Goal: Use online tool/utility: Utilize a website feature to perform a specific function

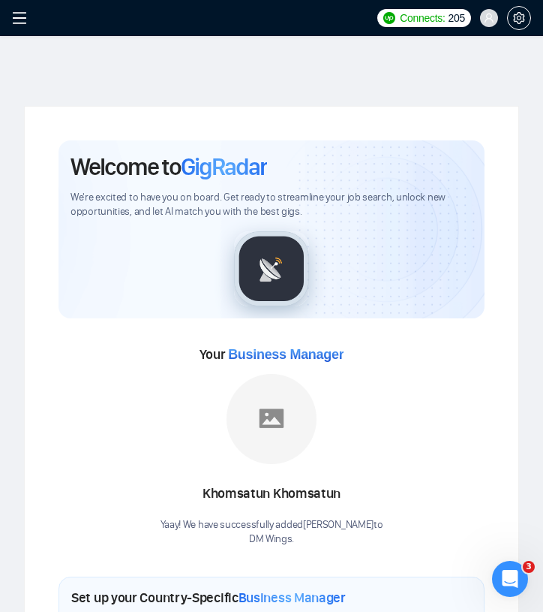
click at [20, 29] on span at bounding box center [24, 18] width 24 height 36
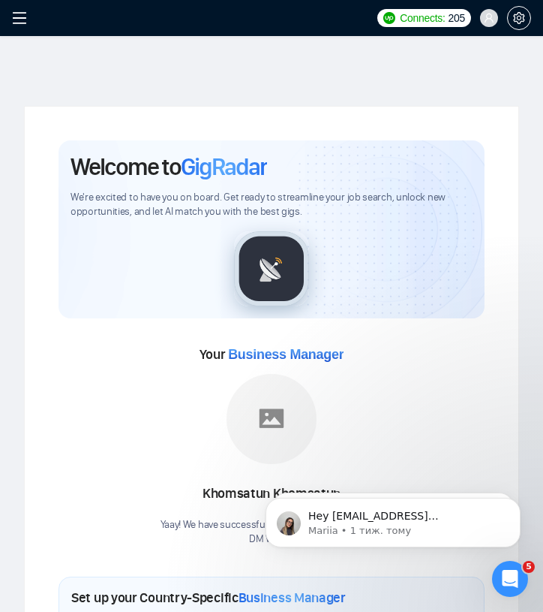
click at [19, 17] on icon "menu" at bounding box center [20, 18] width 14 height 12
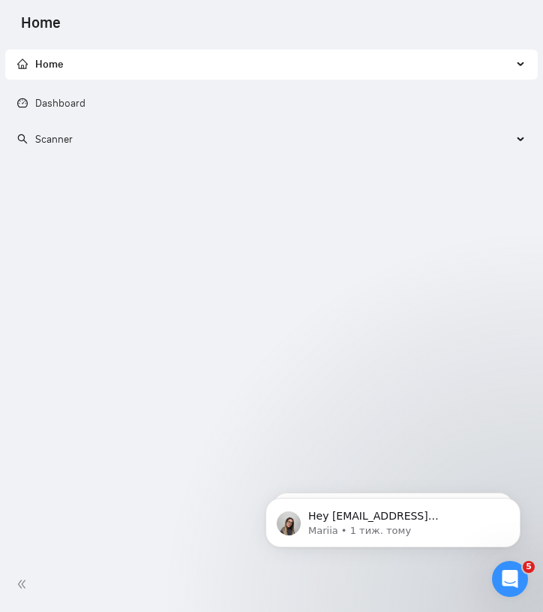
click at [113, 143] on span "Scanner" at bounding box center [264, 140] width 495 height 30
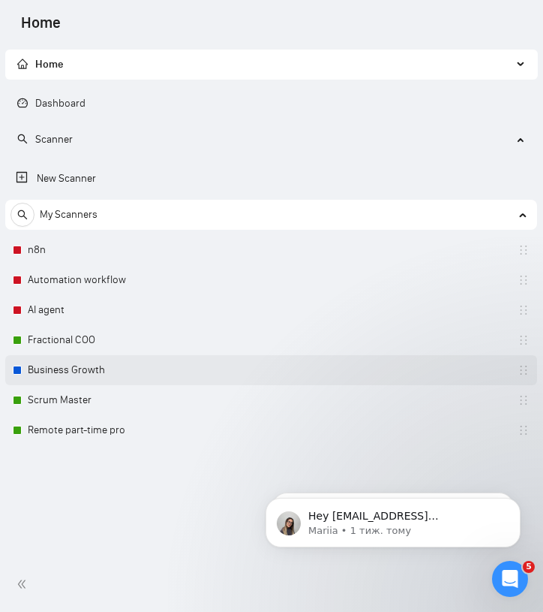
click at [89, 371] on link "Business Growth" at bounding box center [99, 370] width 143 height 30
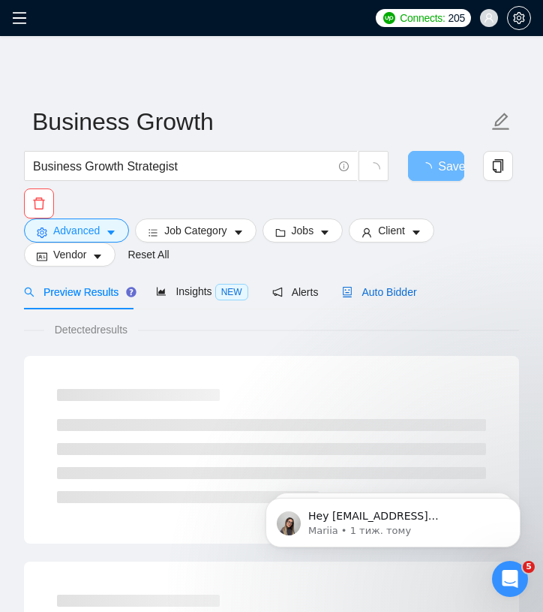
click at [374, 293] on span "Auto Bidder" at bounding box center [379, 292] width 74 height 12
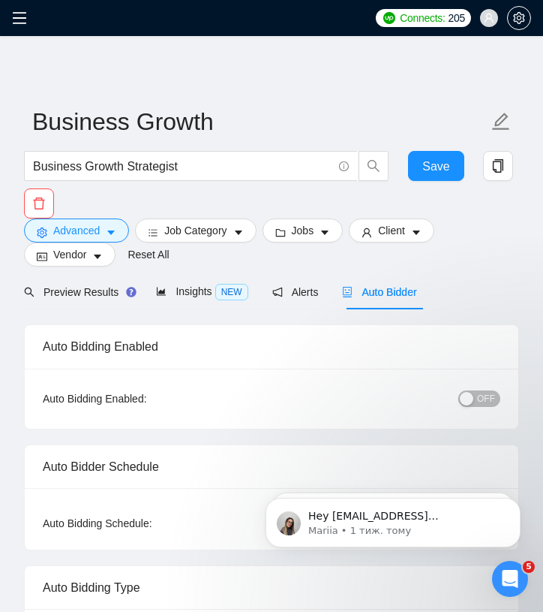
click at [10, 25] on div "Connects: 205 [EMAIL_ADDRESS][DOMAIN_NAME]" at bounding box center [271, 18] width 543 height 36
click at [20, 25] on icon "menu" at bounding box center [19, 18] width 15 height 15
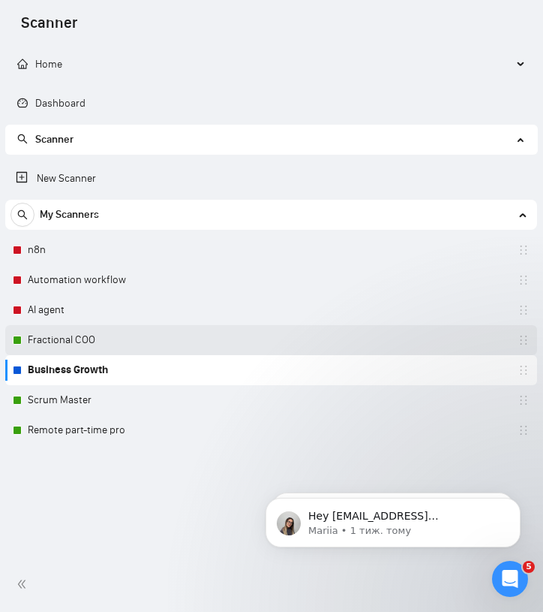
click at [40, 342] on link "Fractional COO" at bounding box center [99, 340] width 143 height 30
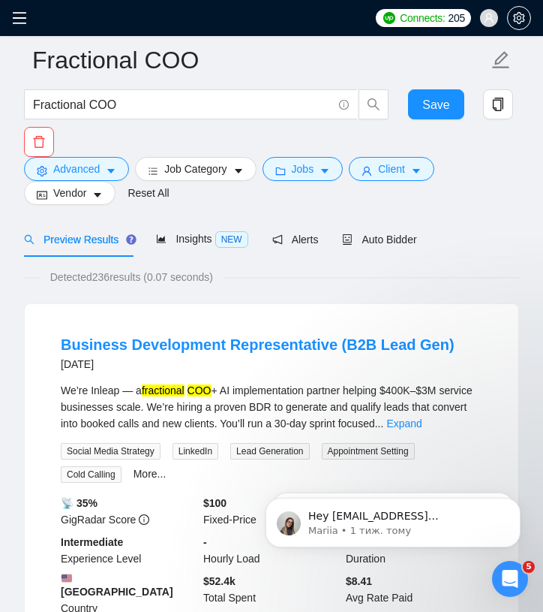
scroll to position [75, 0]
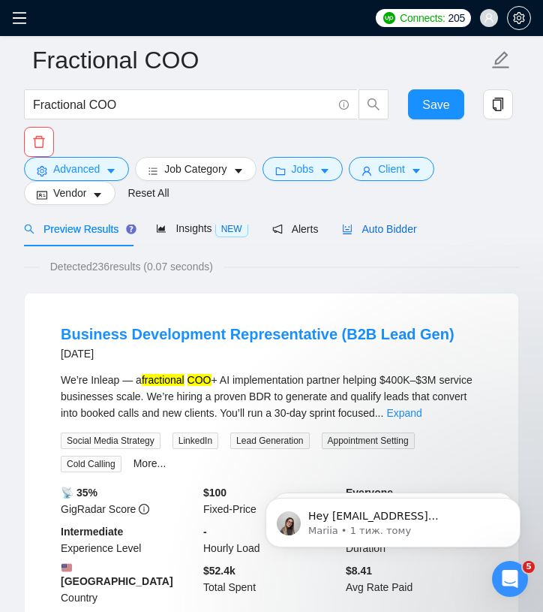
click at [404, 233] on span "Auto Bidder" at bounding box center [379, 229] width 74 height 12
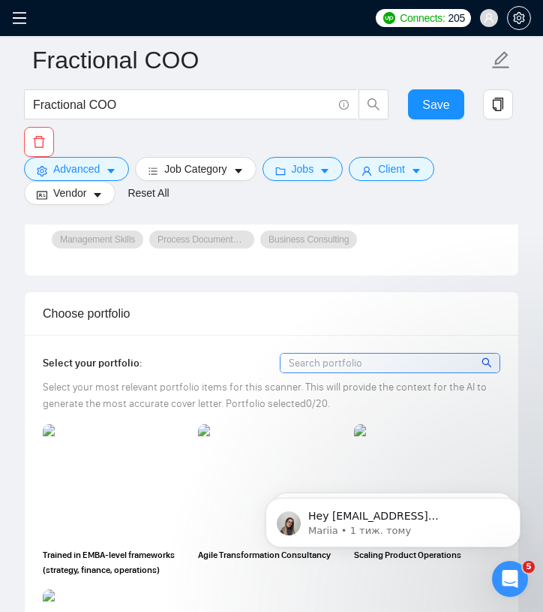
scroll to position [1228, 0]
